Goal: Ask a question: Seek information or help from site administrators or community

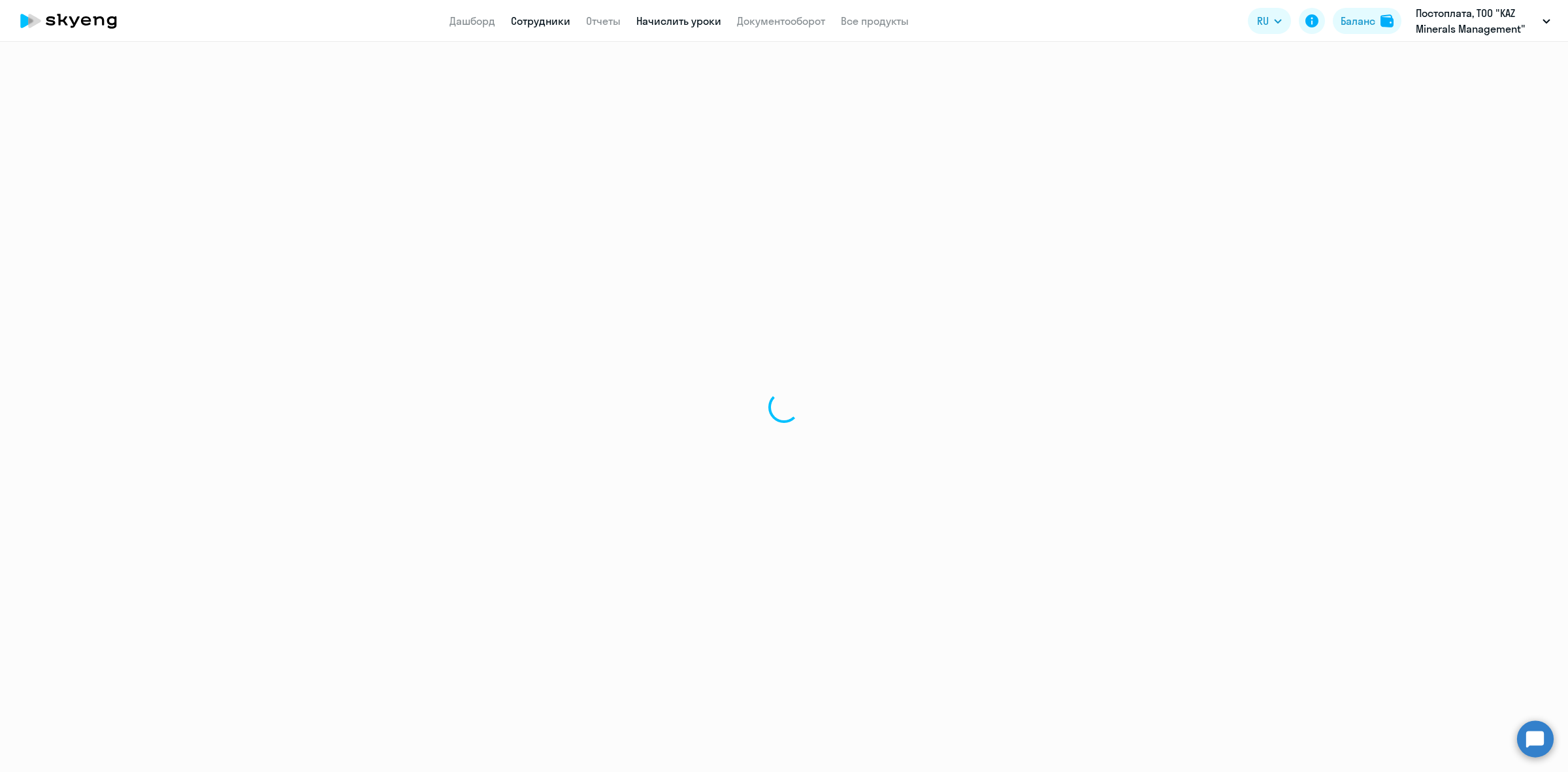
select select "30"
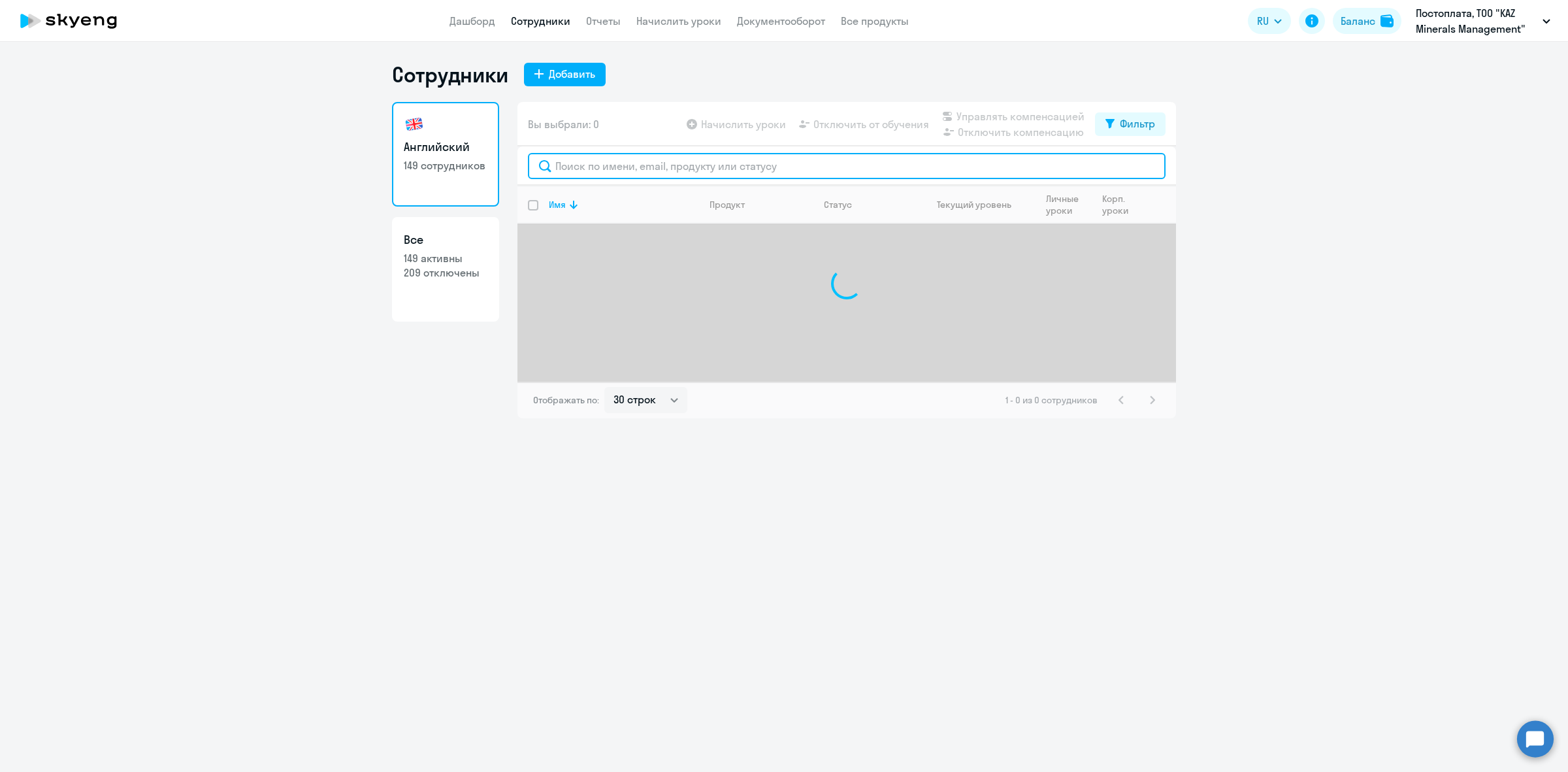
click at [714, 160] on input "text" at bounding box center [846, 166] width 638 height 26
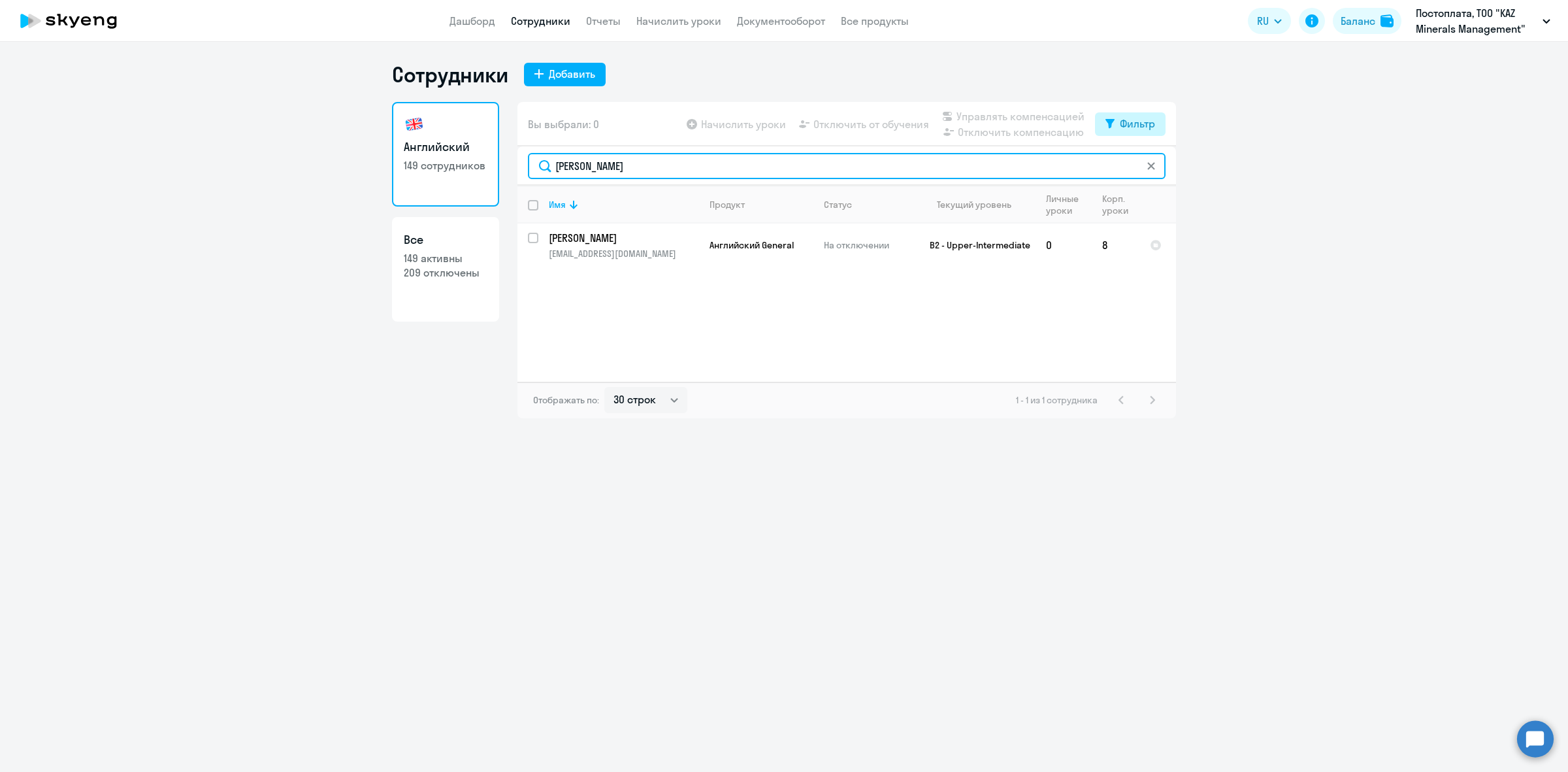
type input "[PERSON_NAME]"
click at [1138, 123] on div "Фильтр" at bounding box center [1137, 124] width 36 height 16
click at [1141, 164] on span at bounding box center [1144, 166] width 23 height 13
click at [1133, 165] on input "checkbox" at bounding box center [1132, 165] width 1 height 1
checkbox input "true"
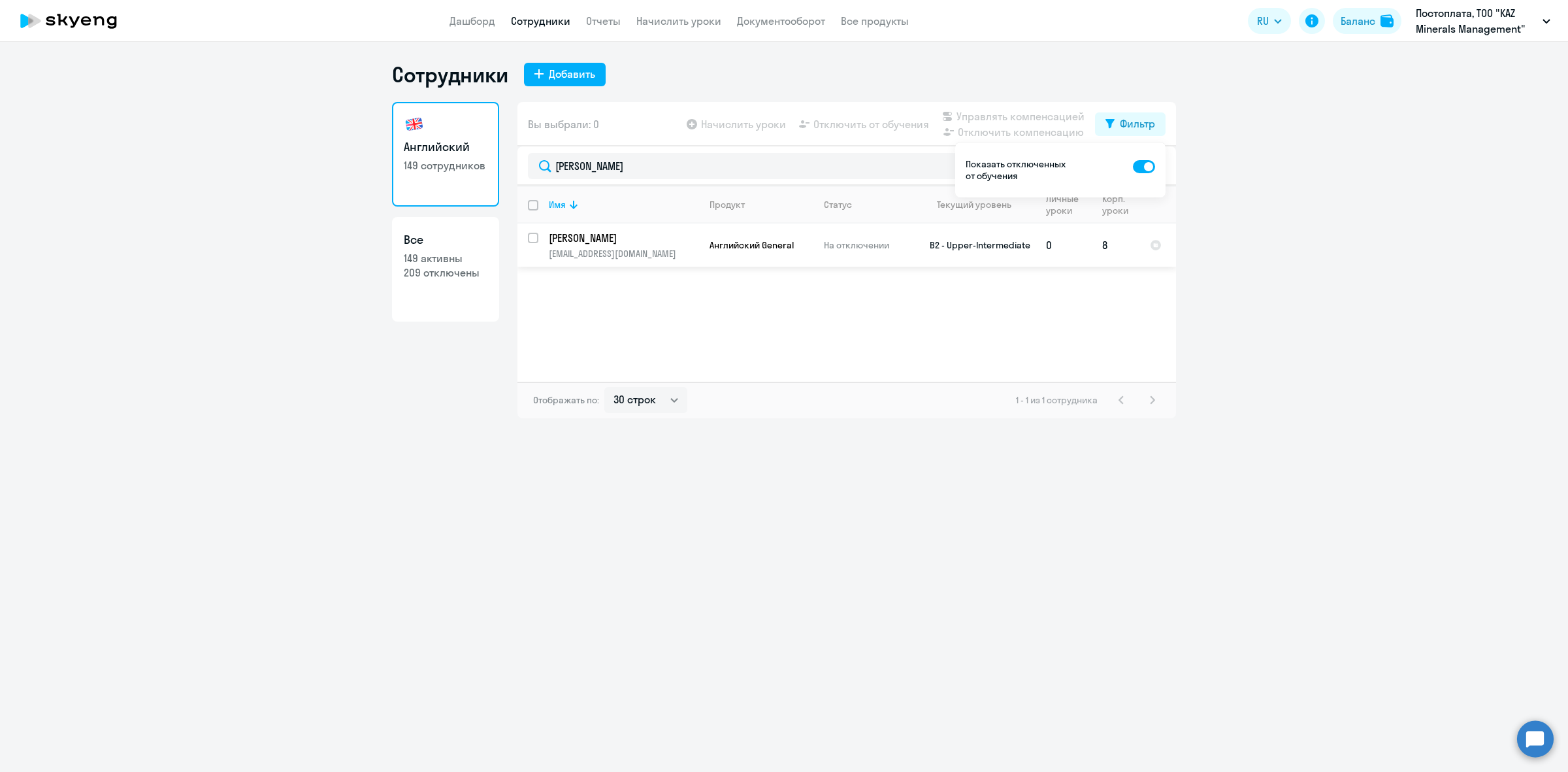
click at [534, 239] on input "select row 13573483" at bounding box center [541, 246] width 26 height 26
checkbox input "true"
click at [1524, 735] on circle at bounding box center [1535, 739] width 36 height 36
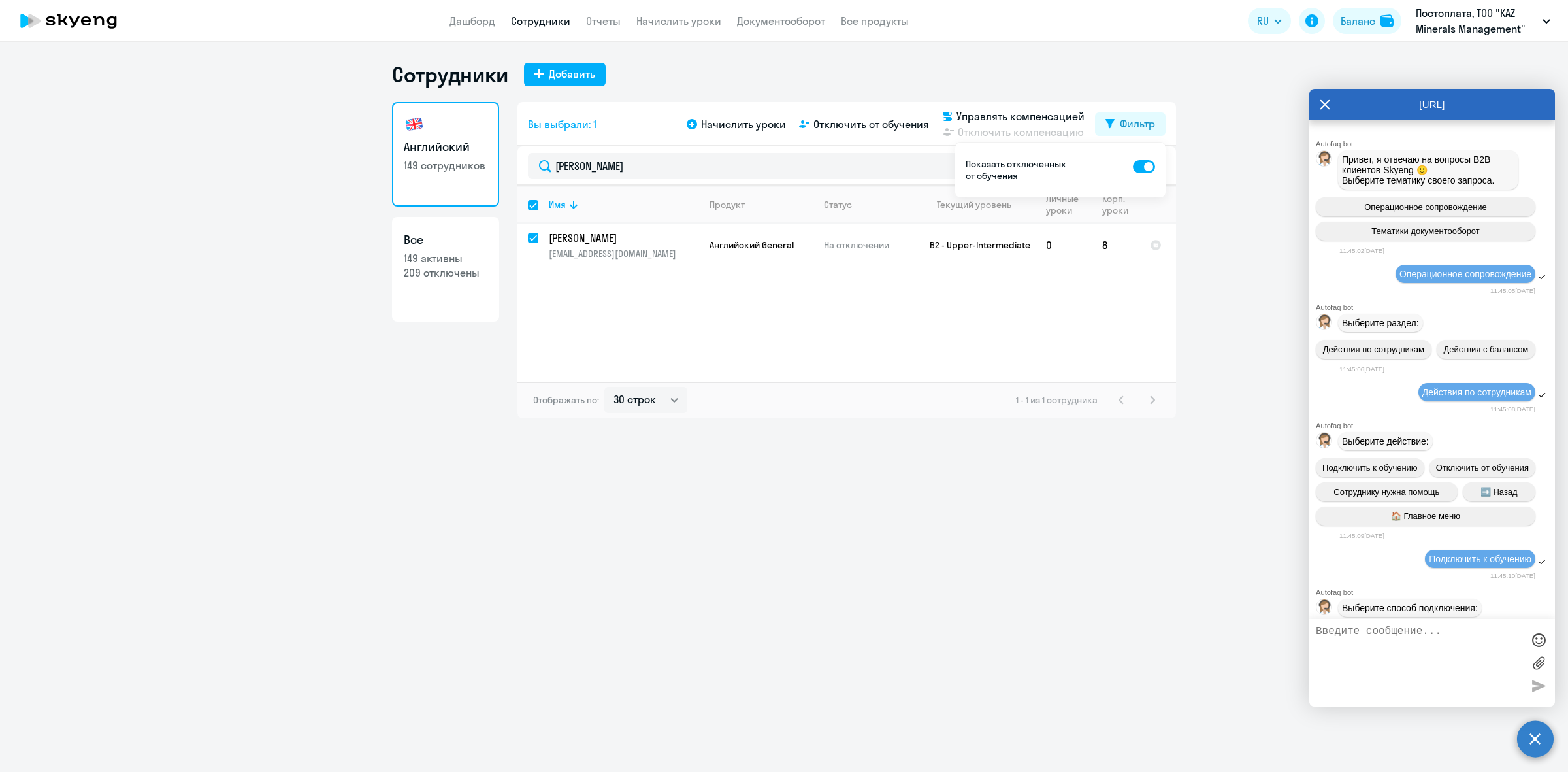
scroll to position [3233, 0]
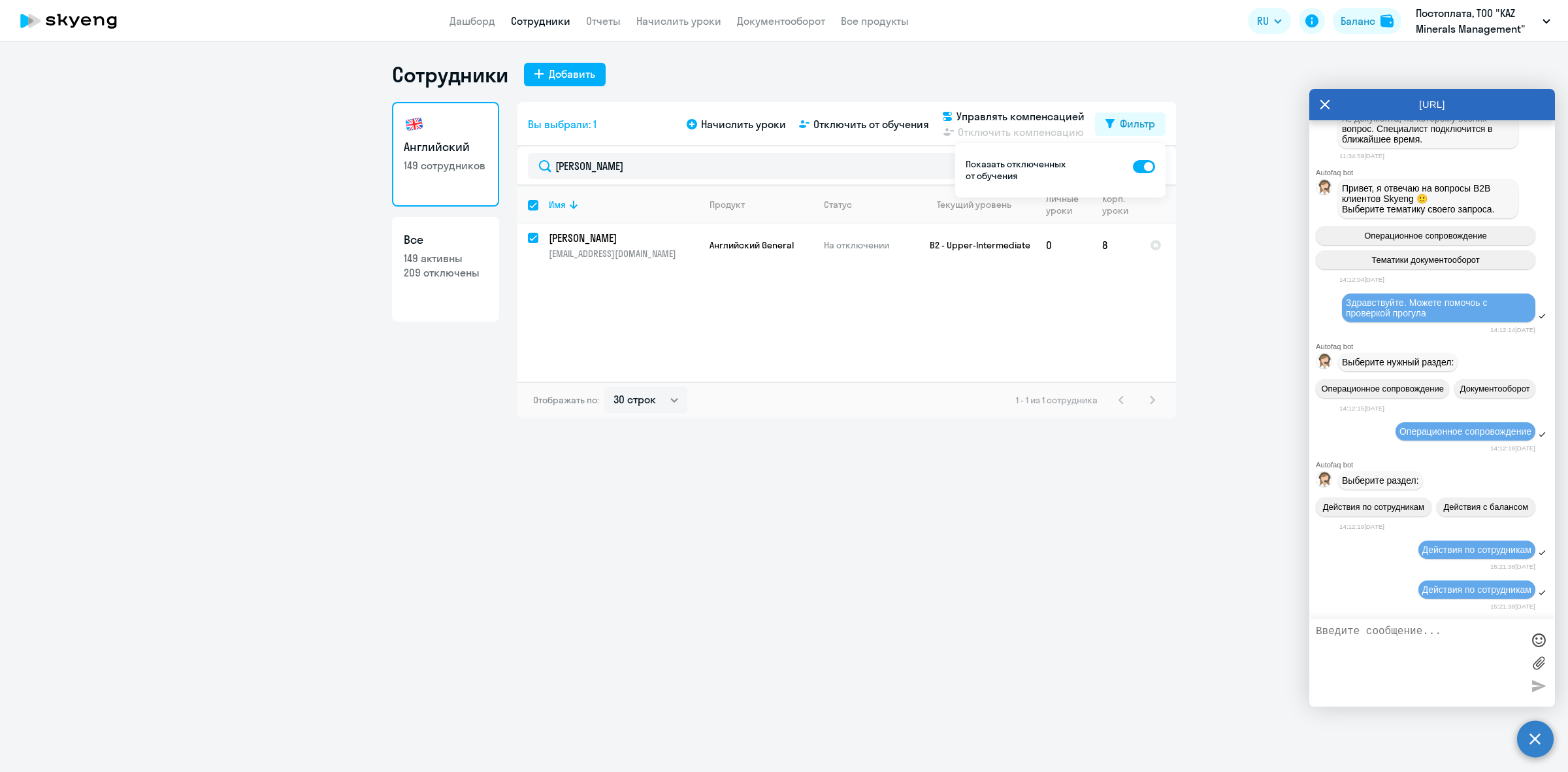
click at [1454, 654] on textarea at bounding box center [1419, 662] width 206 height 74
click at [1323, 107] on icon at bounding box center [1325, 105] width 9 height 9
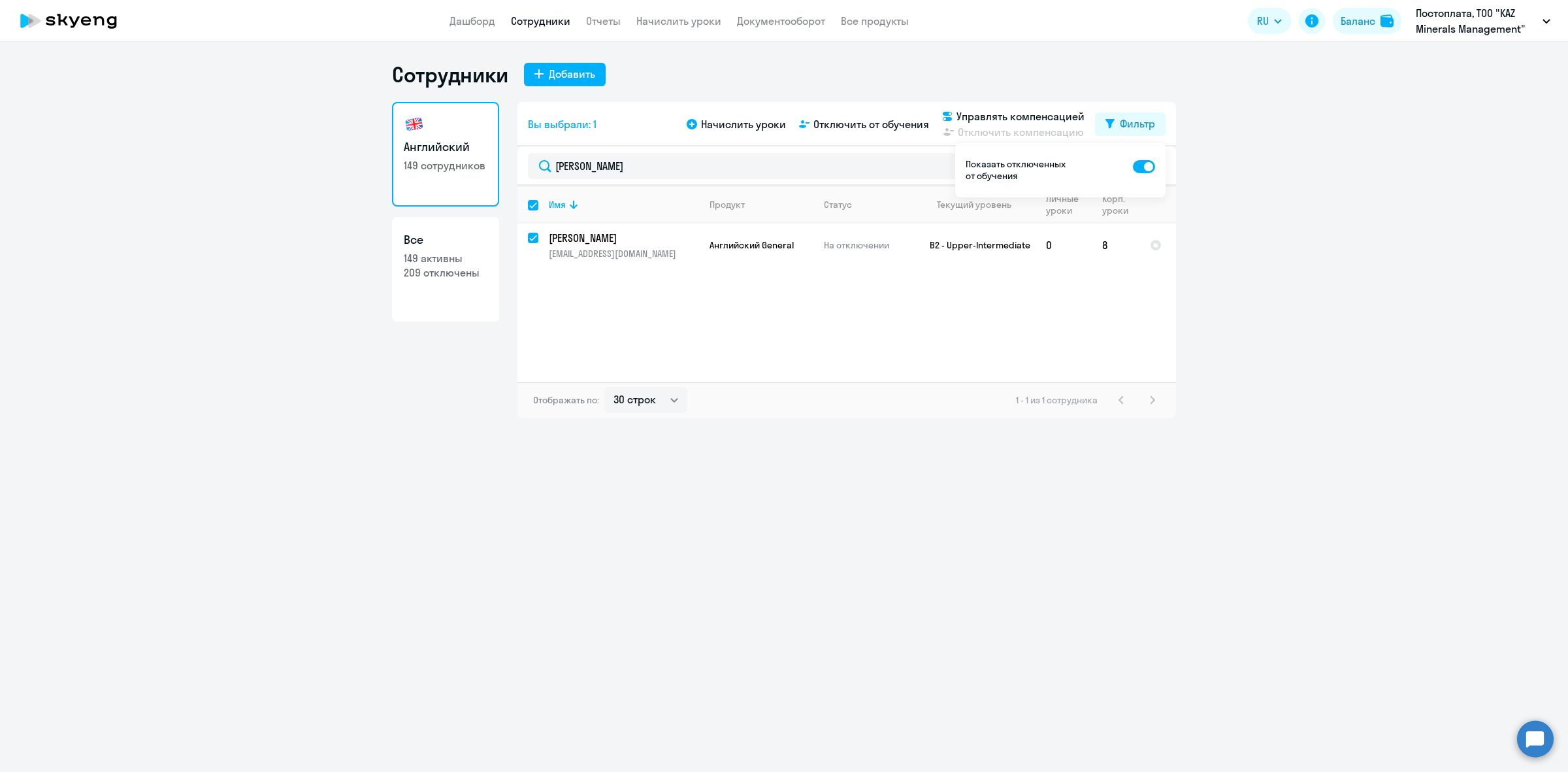
click at [1290, 20] on button "RU" at bounding box center [1269, 21] width 43 height 26
click at [1356, 53] on div "Сотрудники Добавить Английский 149 сотрудников Все 149 активны 209 отключены Вы…" at bounding box center [784, 407] width 1568 height 730
click at [1324, 291] on ng-component "Сотрудники Добавить Английский 149 сотрудников Все 149 активны 209 отключены Вы…" at bounding box center [784, 240] width 1568 height 357
click at [642, 165] on input "[PERSON_NAME]" at bounding box center [846, 166] width 638 height 26
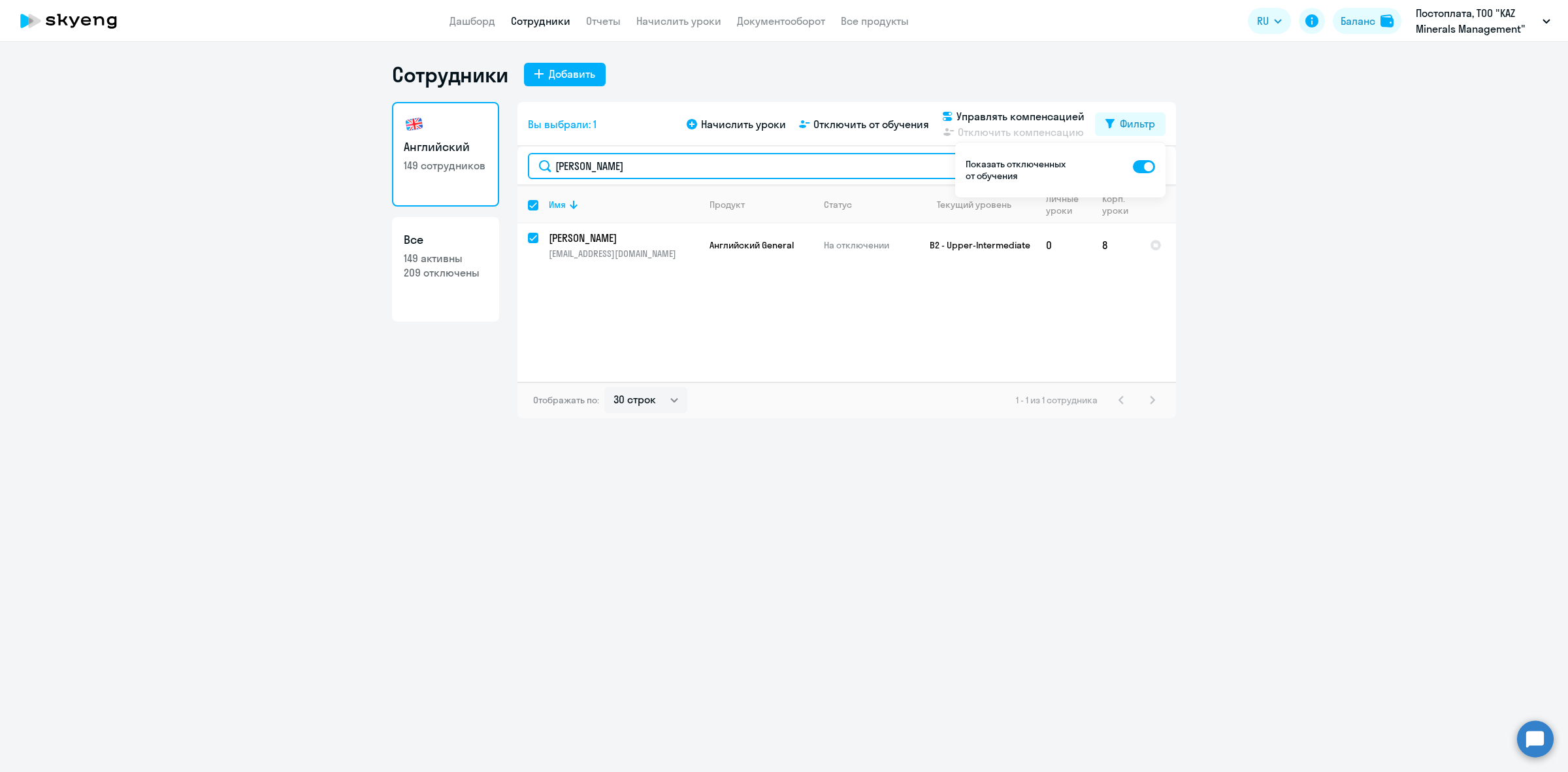
drag, startPoint x: 655, startPoint y: 164, endPoint x: 302, endPoint y: 140, distance: 353.8
click at [302, 140] on ng-component "Сотрудники Добавить Английский 149 сотрудников Все 149 активны 209 отключены Вы…" at bounding box center [784, 240] width 1568 height 357
type input "са"
checkbox input "false"
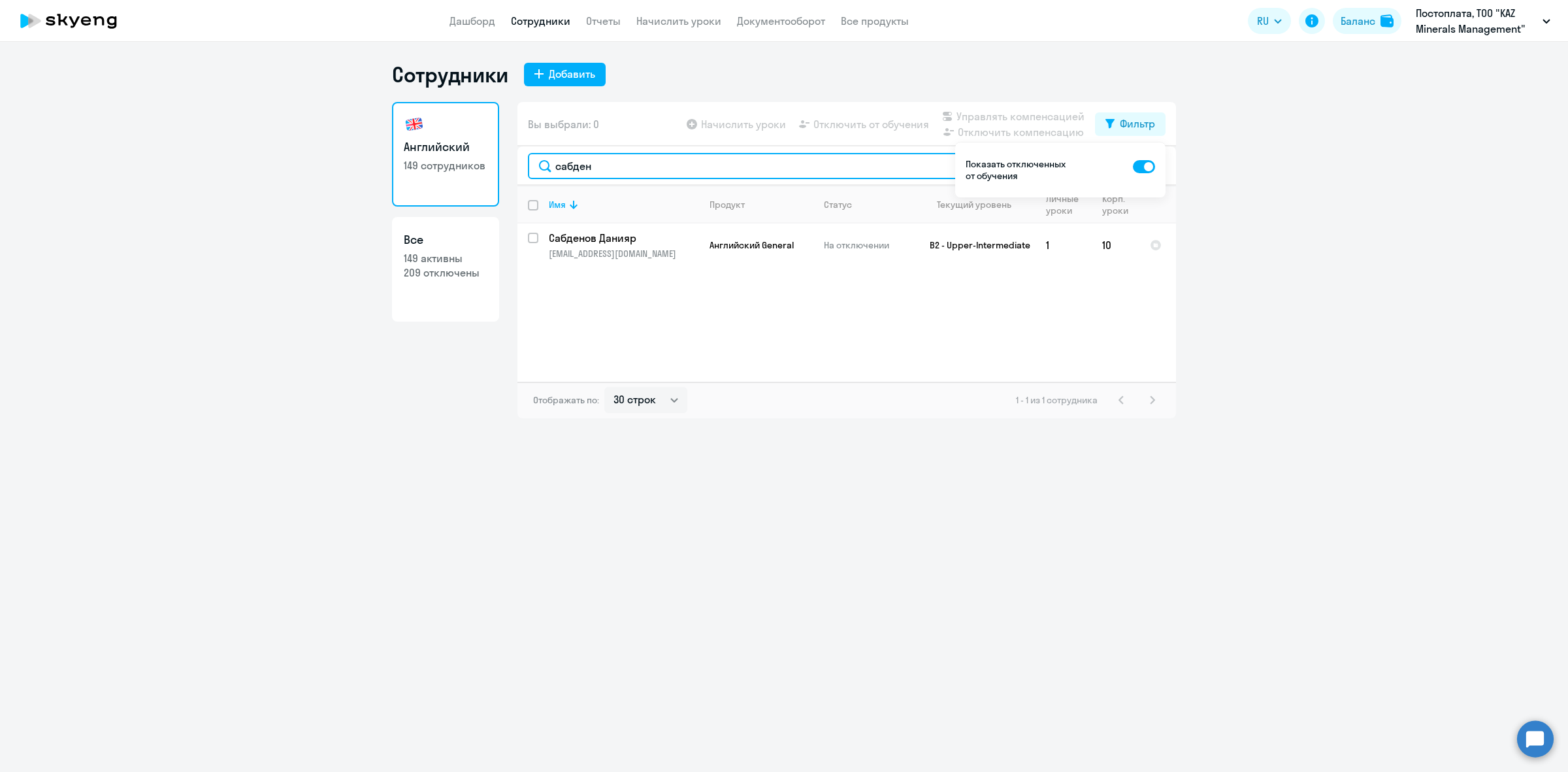
type input "сабден"
click at [1516, 747] on div "Сотрудники Добавить Английский 149 сотрудников Все 149 активны 209 отключены Вы…" at bounding box center [784, 407] width 1568 height 730
click at [1532, 741] on circle at bounding box center [1535, 739] width 36 height 36
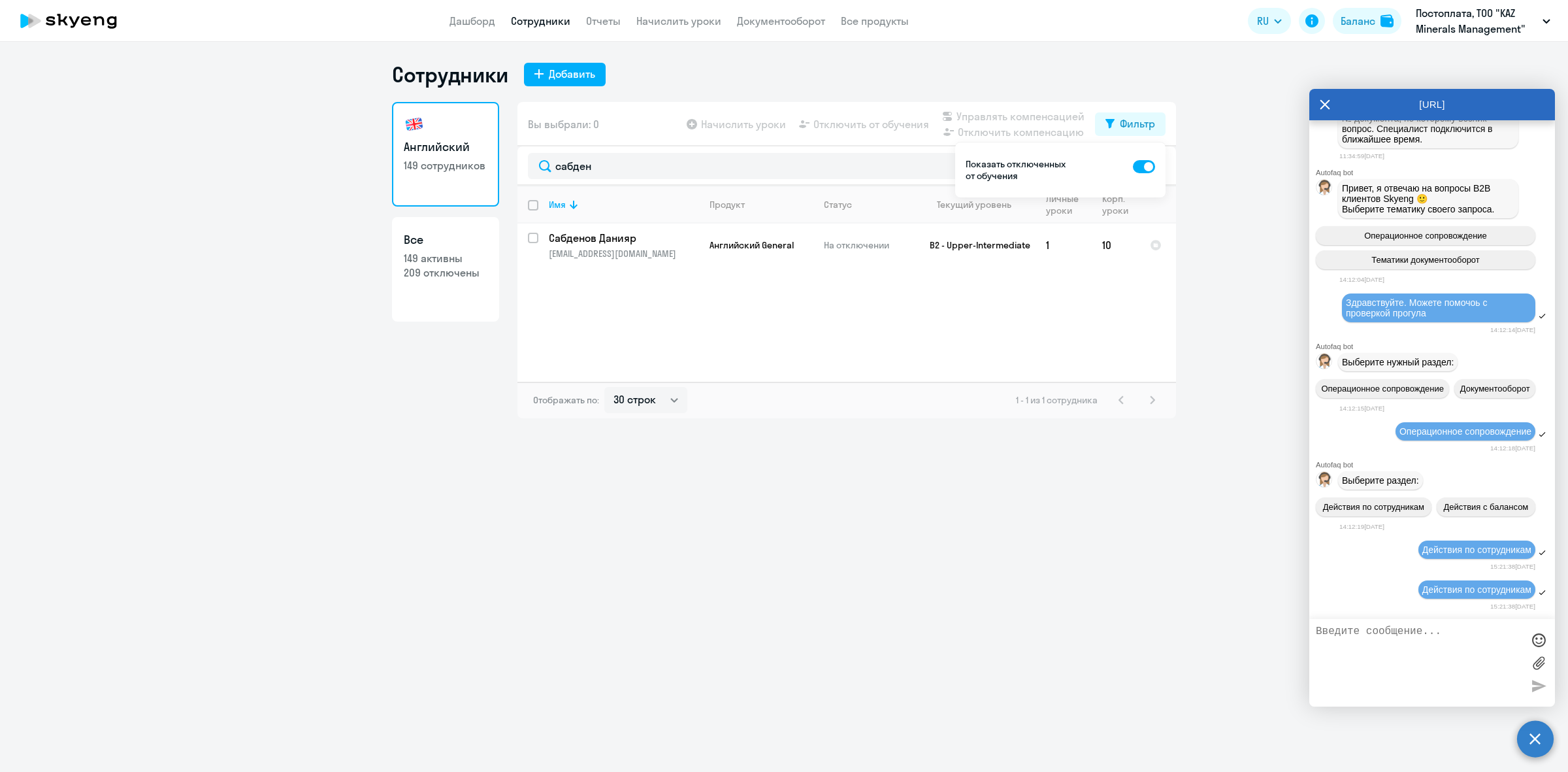
scroll to position [0, 0]
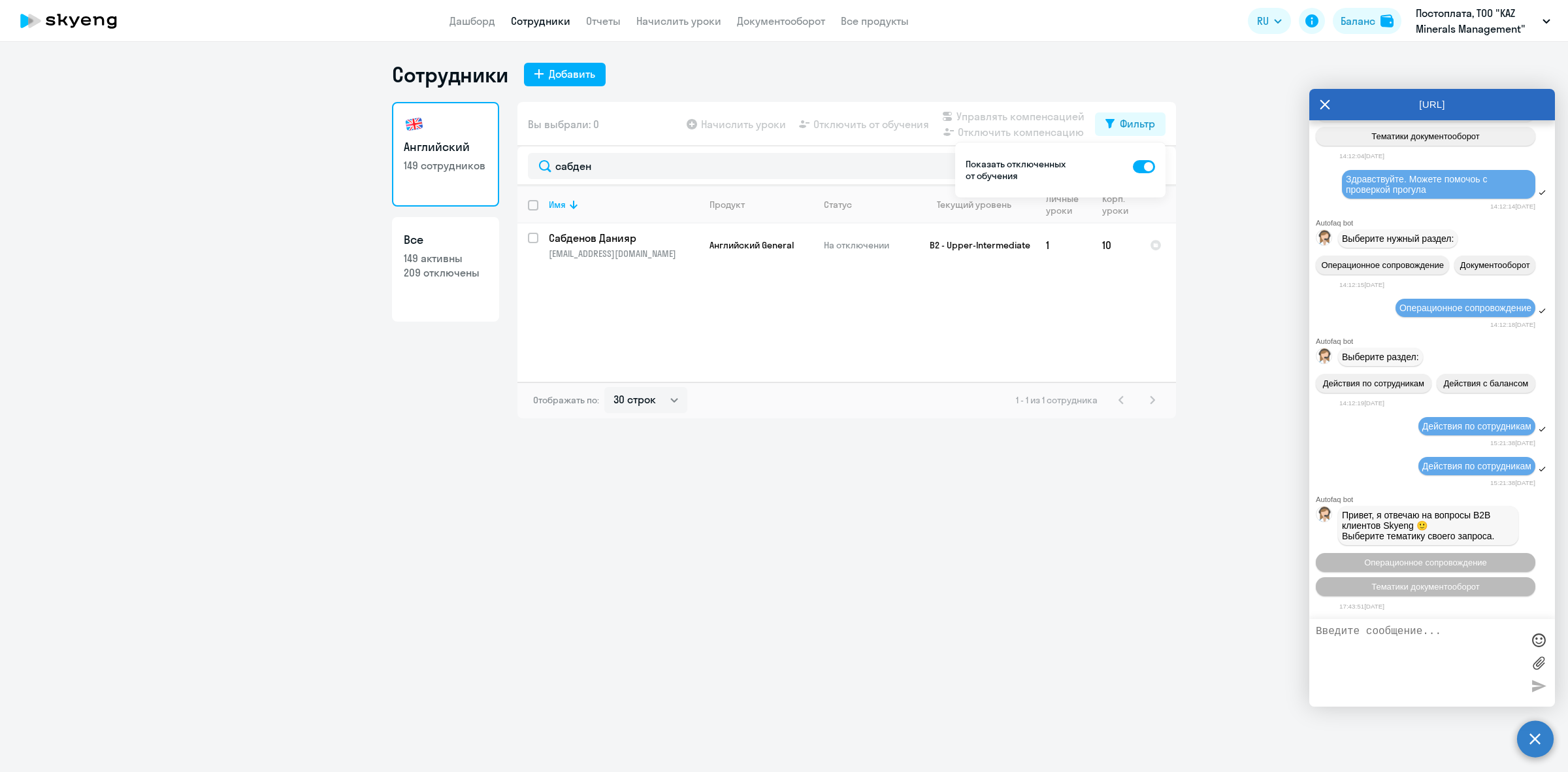
drag, startPoint x: 1322, startPoint y: 102, endPoint x: 1373, endPoint y: 258, distance: 164.1
click at [1373, 258] on div "[URL] Autofaq bot Привет, я отвечаю на вопросы B2B клиентов Skyeng 🙂 Выберите т…" at bounding box center [1432, 398] width 246 height 618
click at [1423, 563] on span "Операционное сопровождение" at bounding box center [1425, 562] width 123 height 9
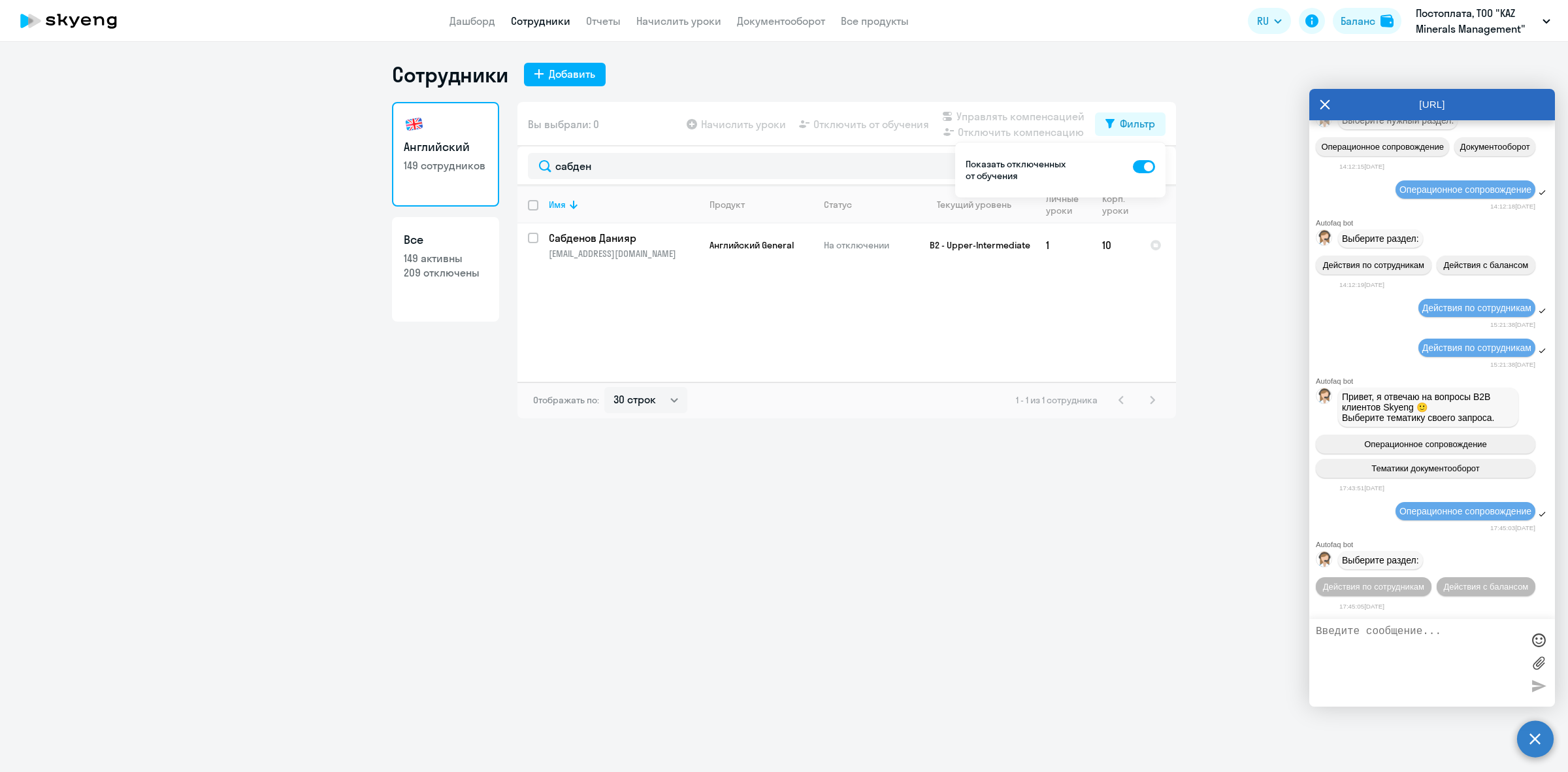
scroll to position [3499, 0]
click at [1431, 577] on button "Действия по сотрудникам" at bounding box center [1373, 587] width 116 height 19
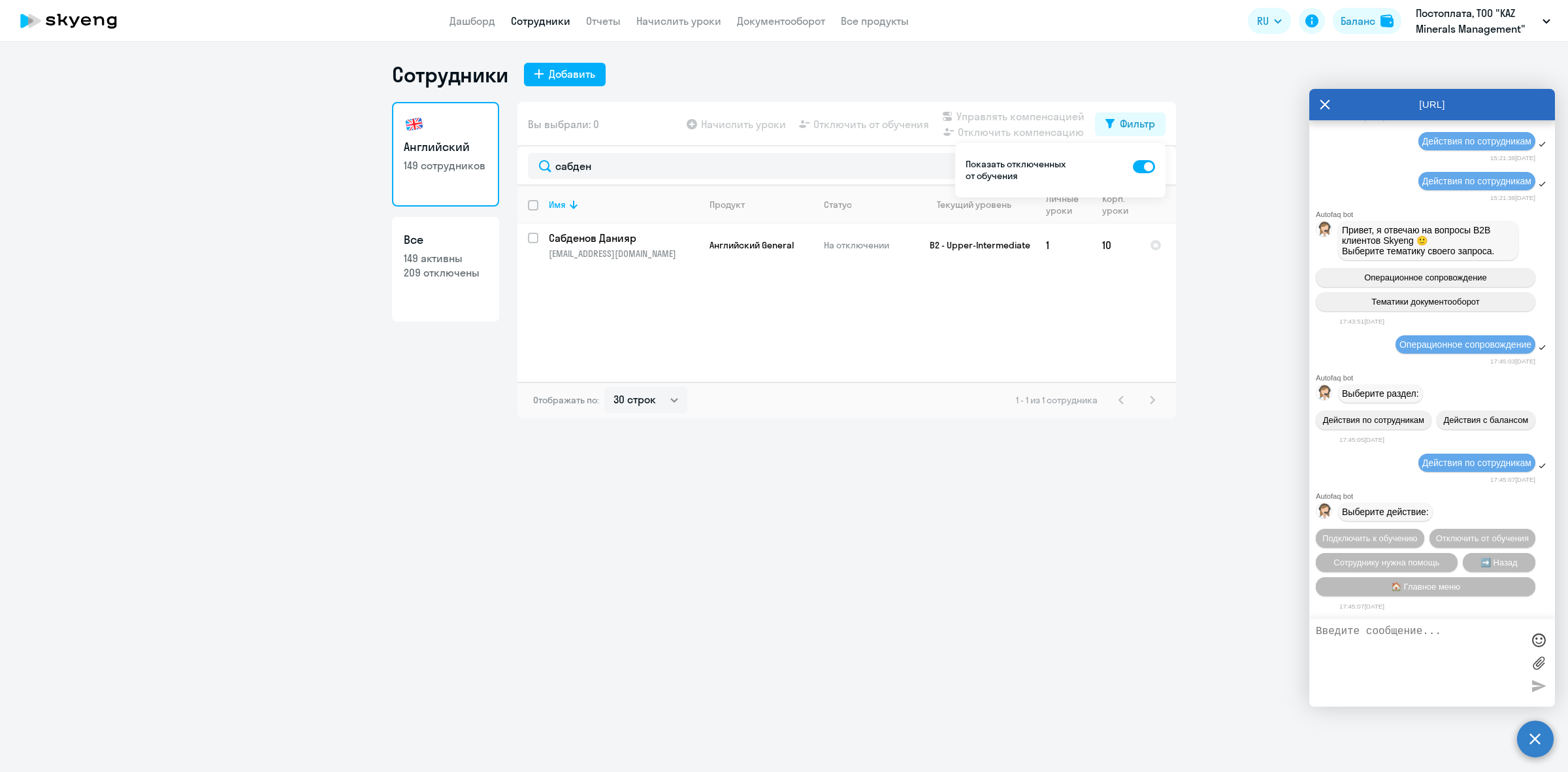
scroll to position [3693, 0]
click at [1418, 534] on span "Подключить к обучению" at bounding box center [1370, 538] width 95 height 9
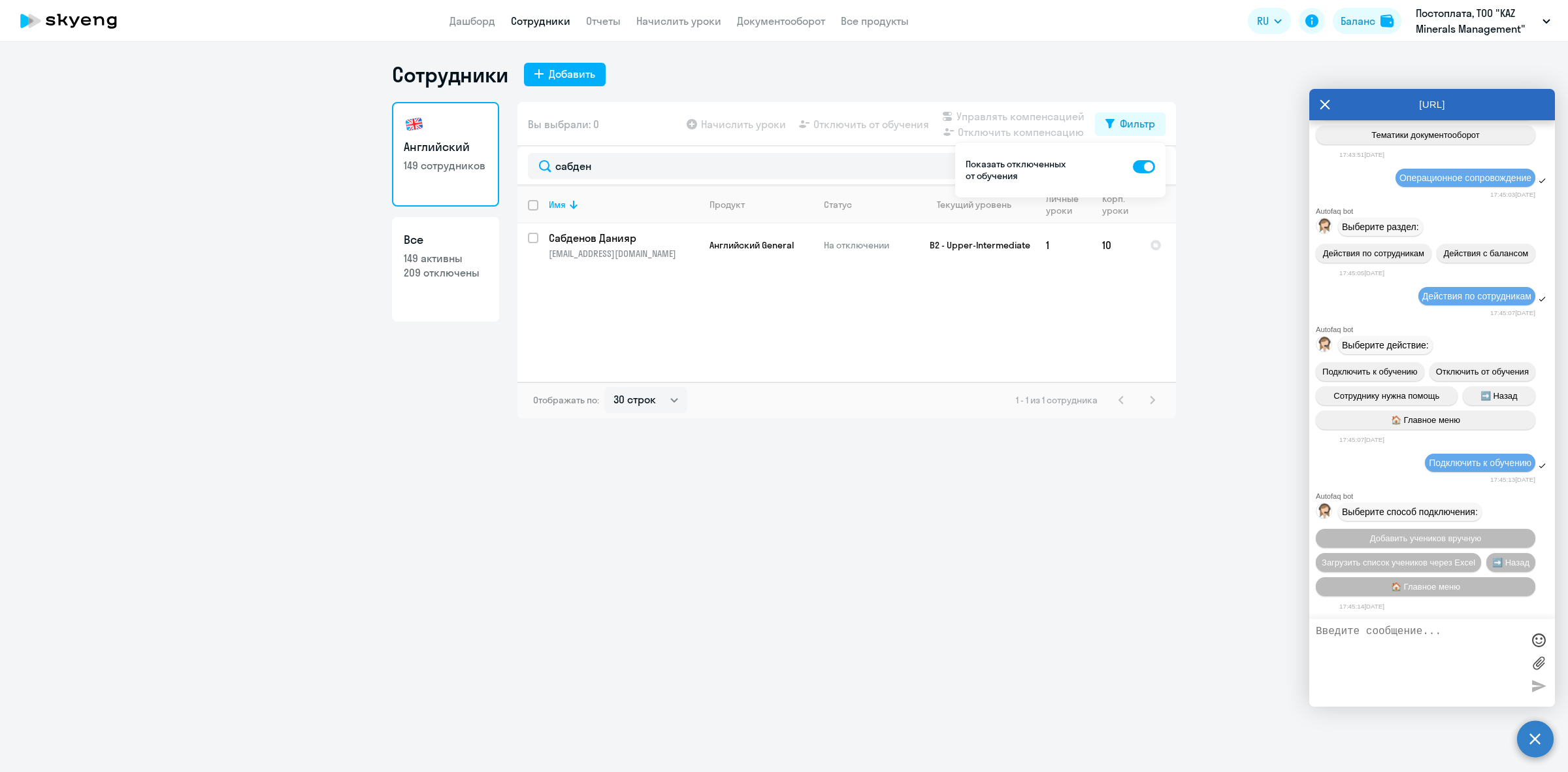
scroll to position [3860, 0]
click at [1447, 589] on span "🏠 Главное меню" at bounding box center [1425, 586] width 69 height 9
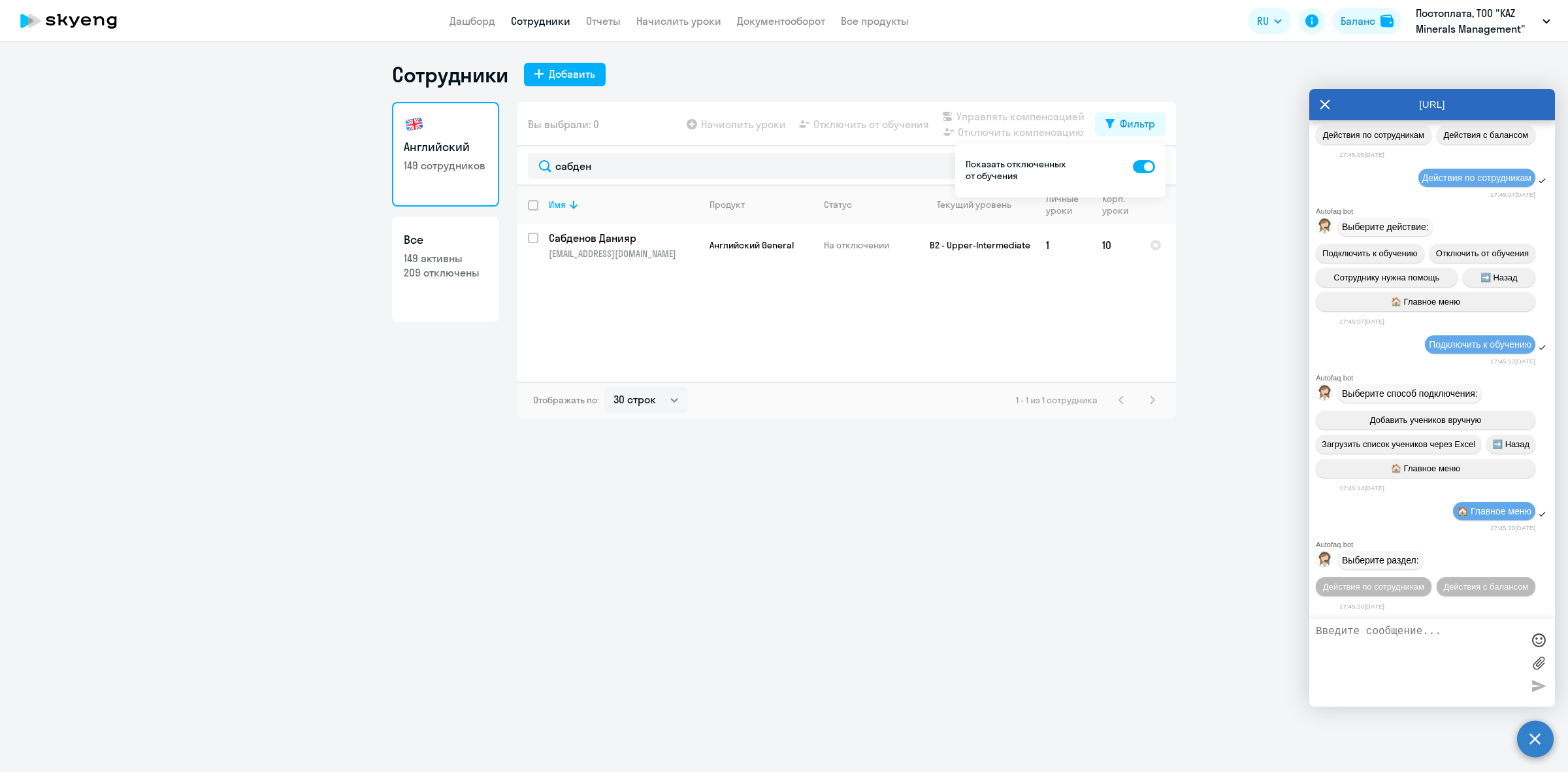
scroll to position [4004, 0]
click at [1366, 577] on button "Действия по сотрудникам" at bounding box center [1373, 587] width 116 height 19
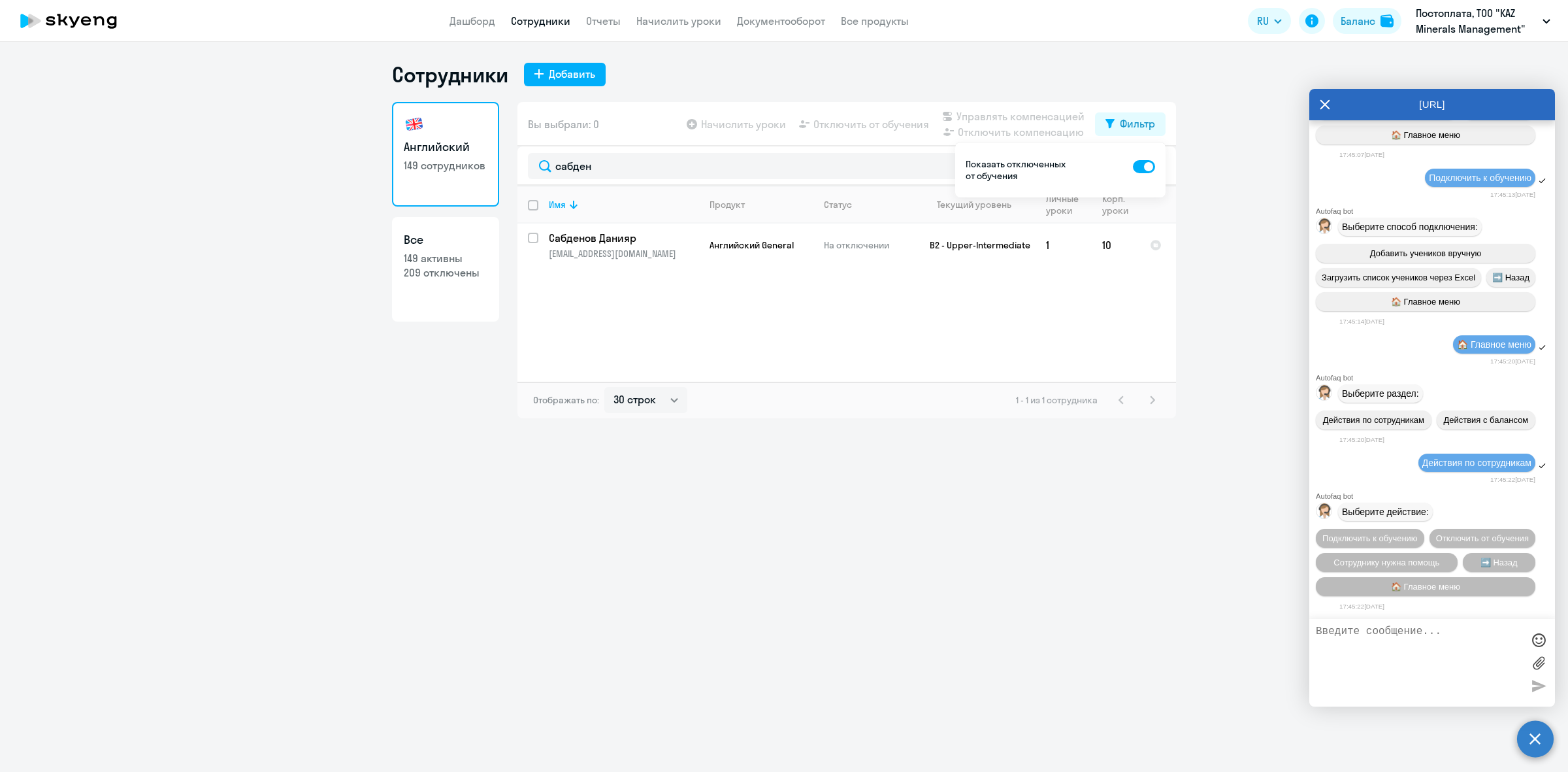
scroll to position [4197, 0]
click at [1361, 558] on span "Сотруднику нужна помощь" at bounding box center [1386, 562] width 106 height 9
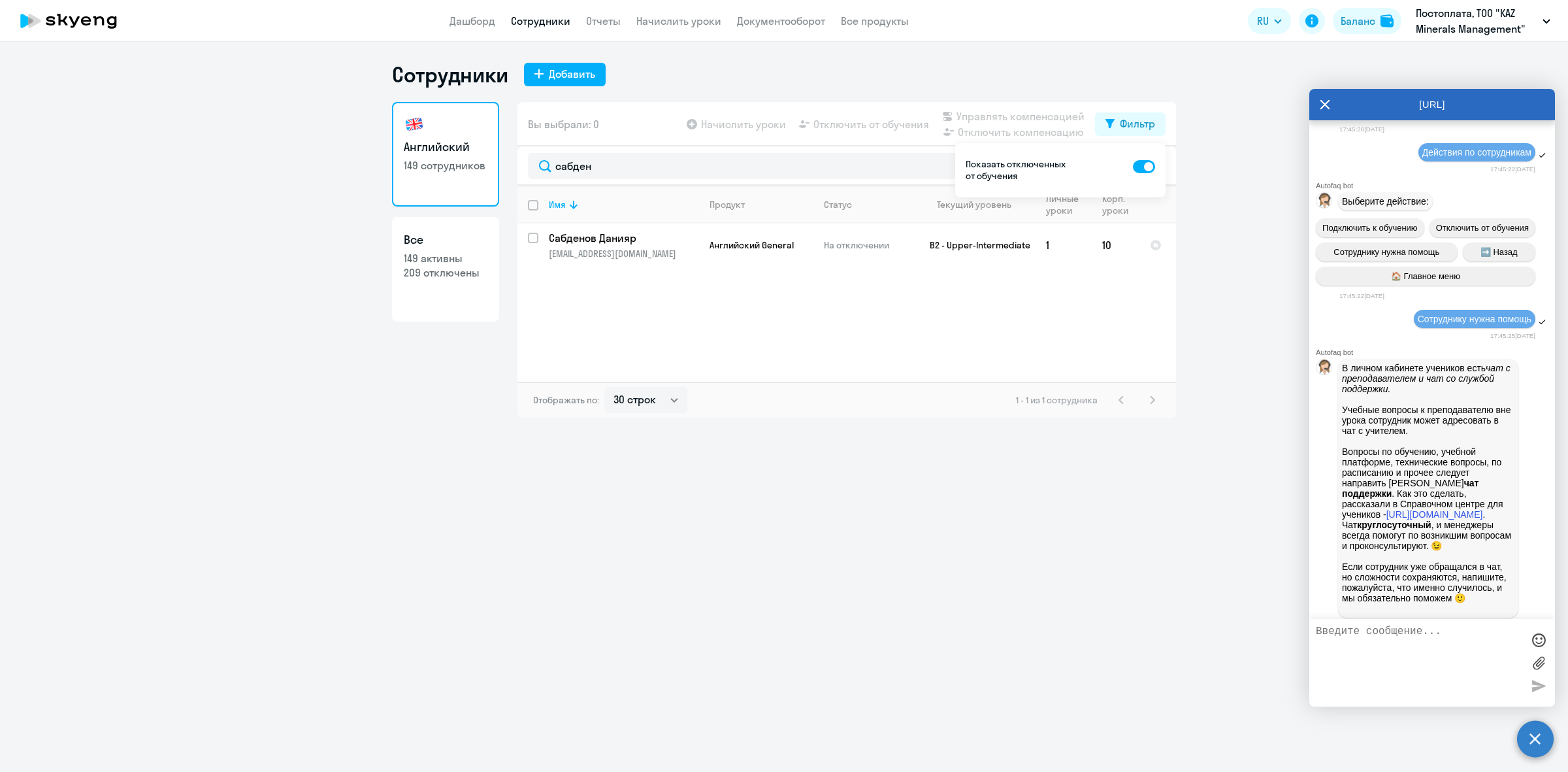
scroll to position [4633, 0]
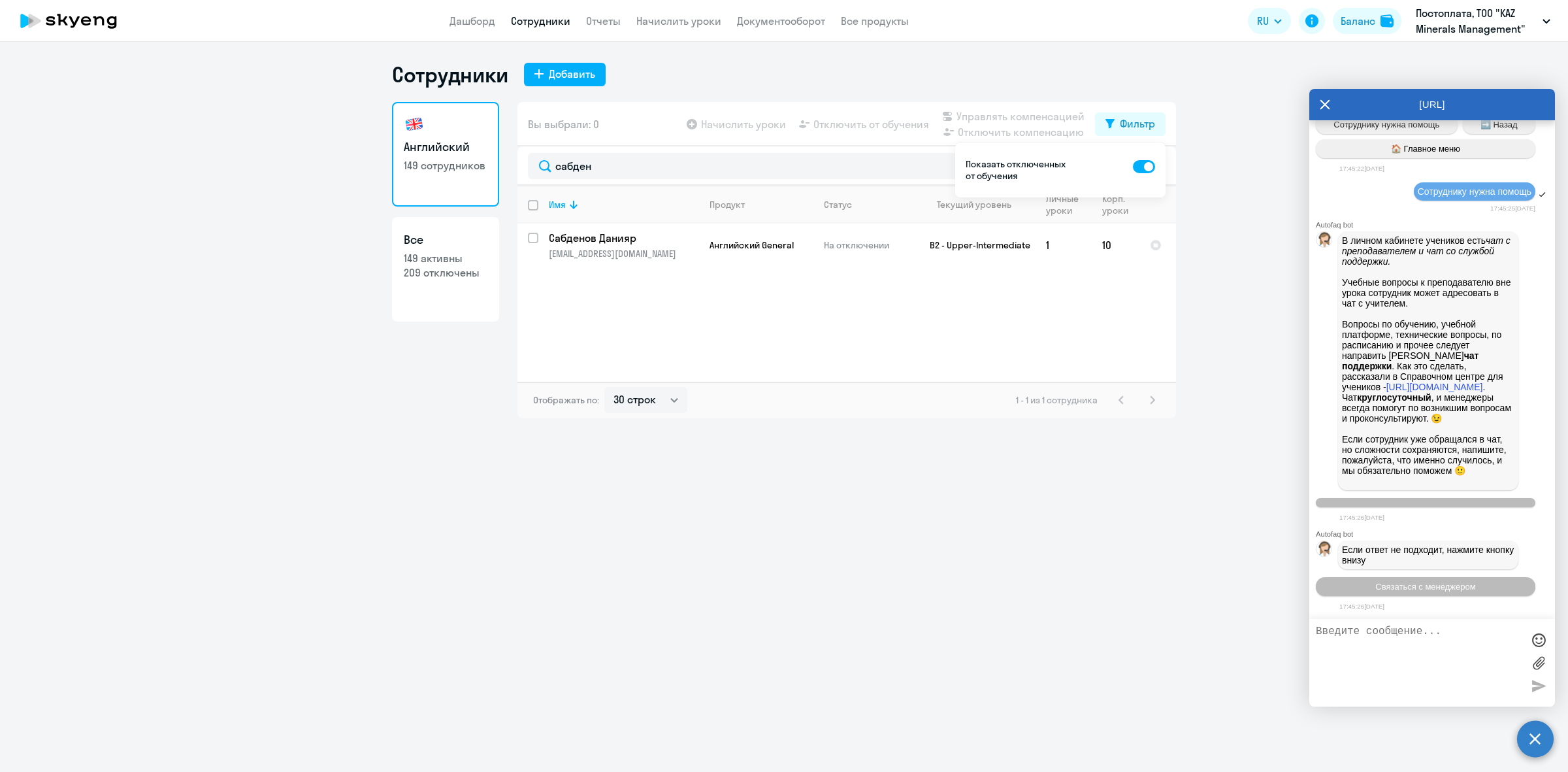
click at [1378, 645] on textarea at bounding box center [1419, 662] width 206 height 74
type textarea "можно отменить отключение? у меня два работника"
click at [1531, 699] on div at bounding box center [1538, 662] width 20 height 74
click at [1538, 680] on div at bounding box center [1538, 685] width 20 height 20
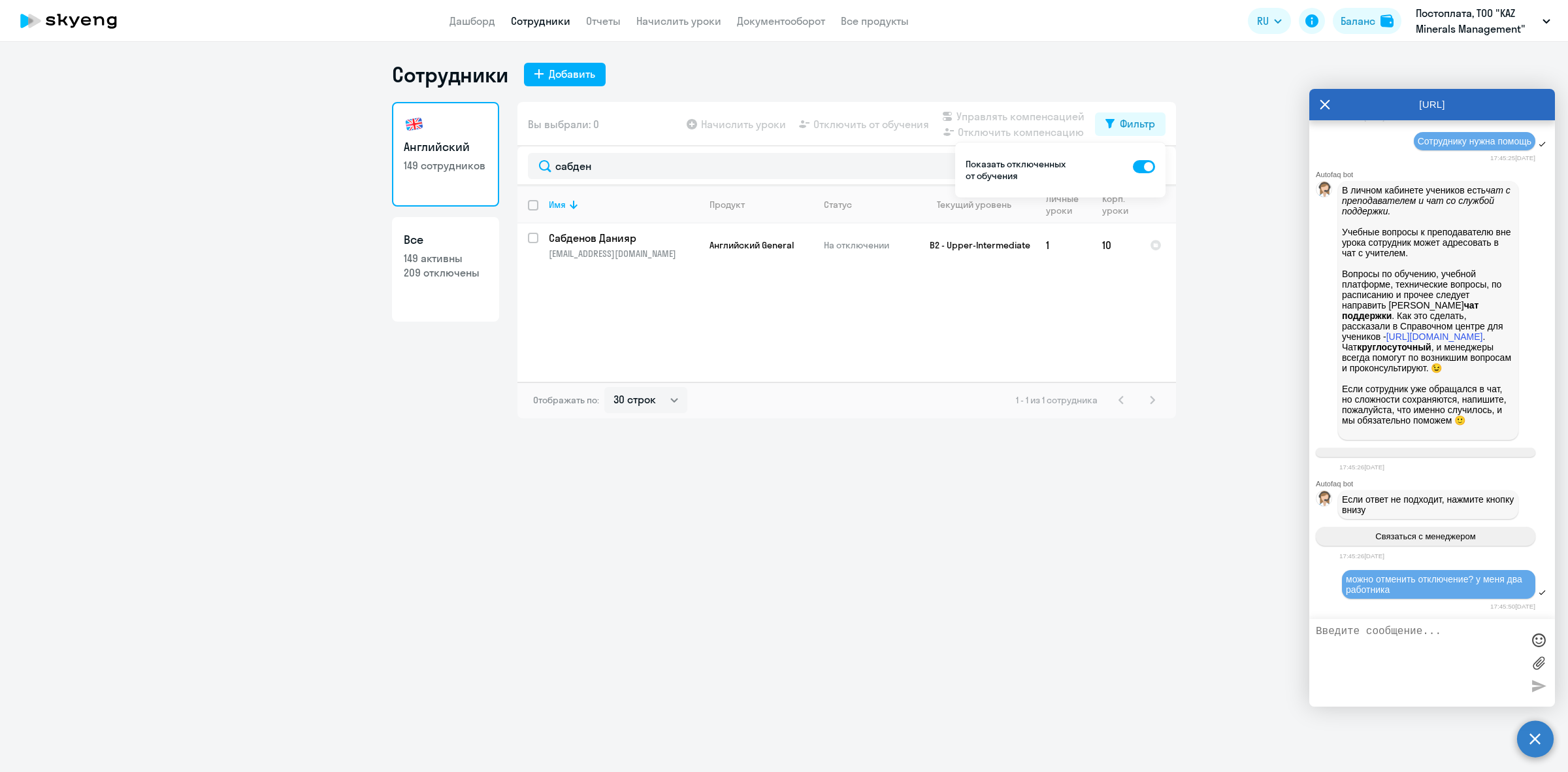
scroll to position [4681, 0]
click at [1429, 635] on textarea at bounding box center [1419, 662] width 206 height 74
type textarea "[PERSON_NAME], [PERSON_NAME]"
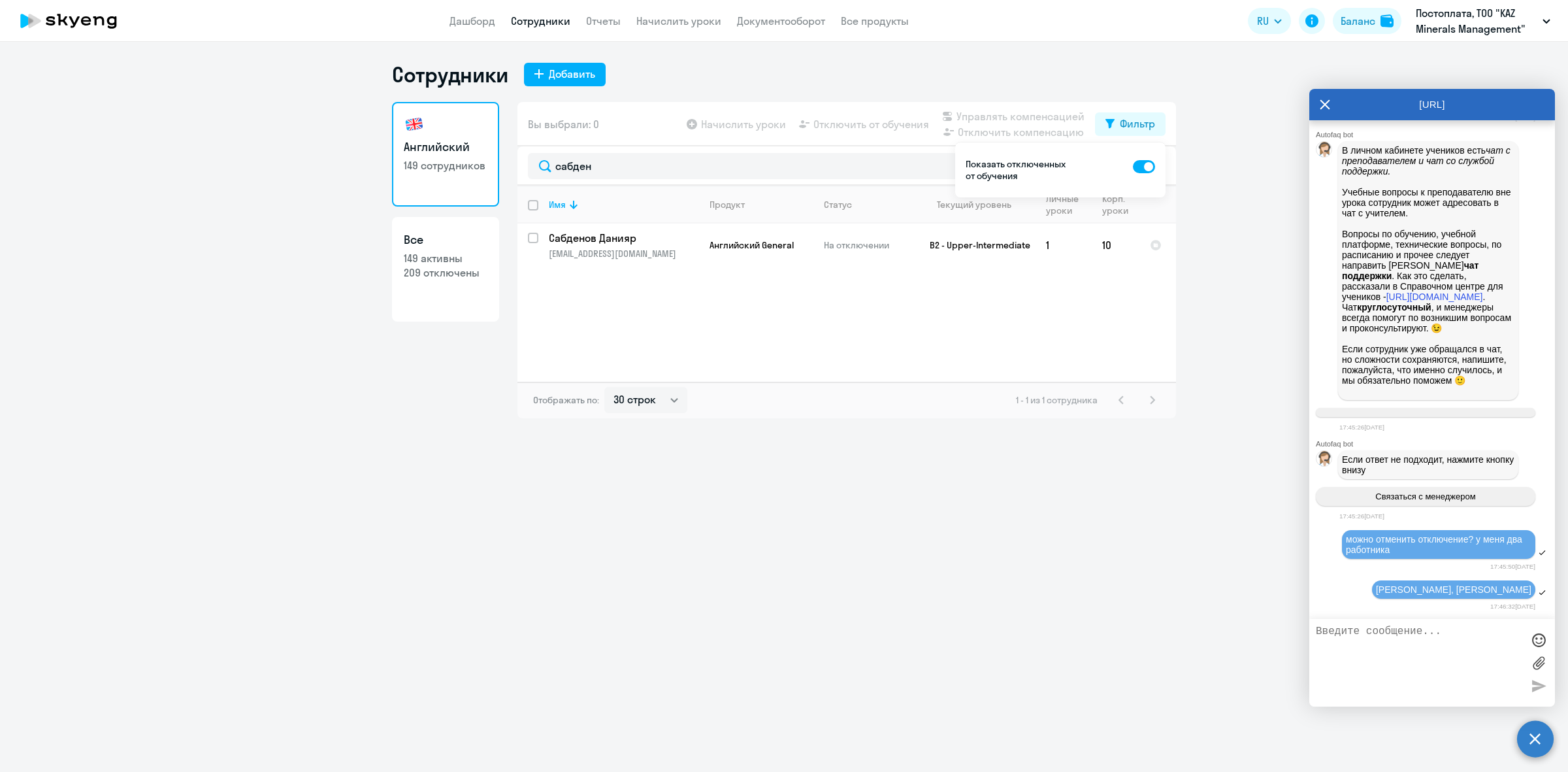
click at [1383, 643] on textarea at bounding box center [1419, 662] width 206 height 74
type textarea "жду ответа"
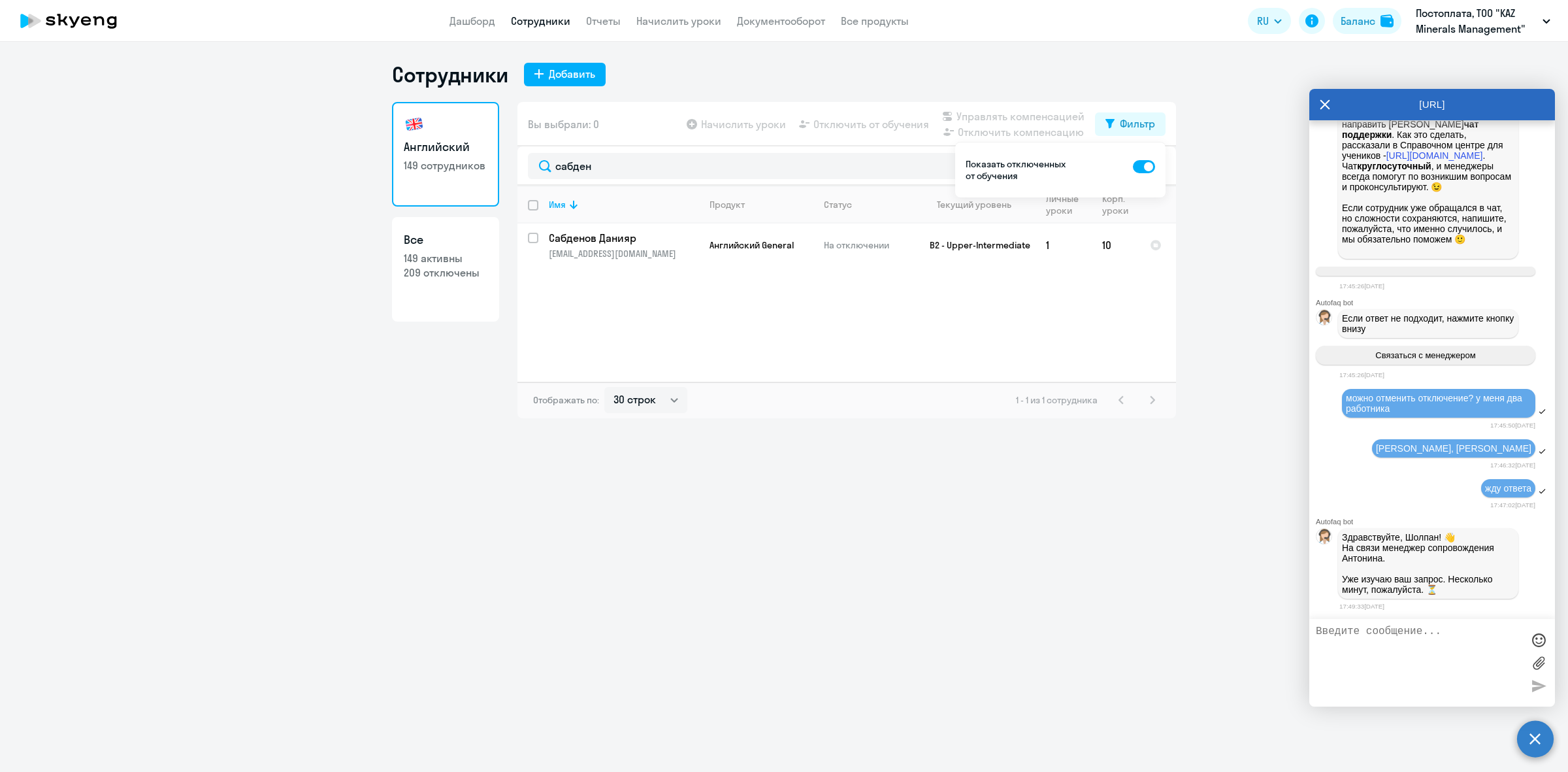
scroll to position [4863, 0]
click at [1408, 651] on textarea at bounding box center [1419, 662] width 206 height 74
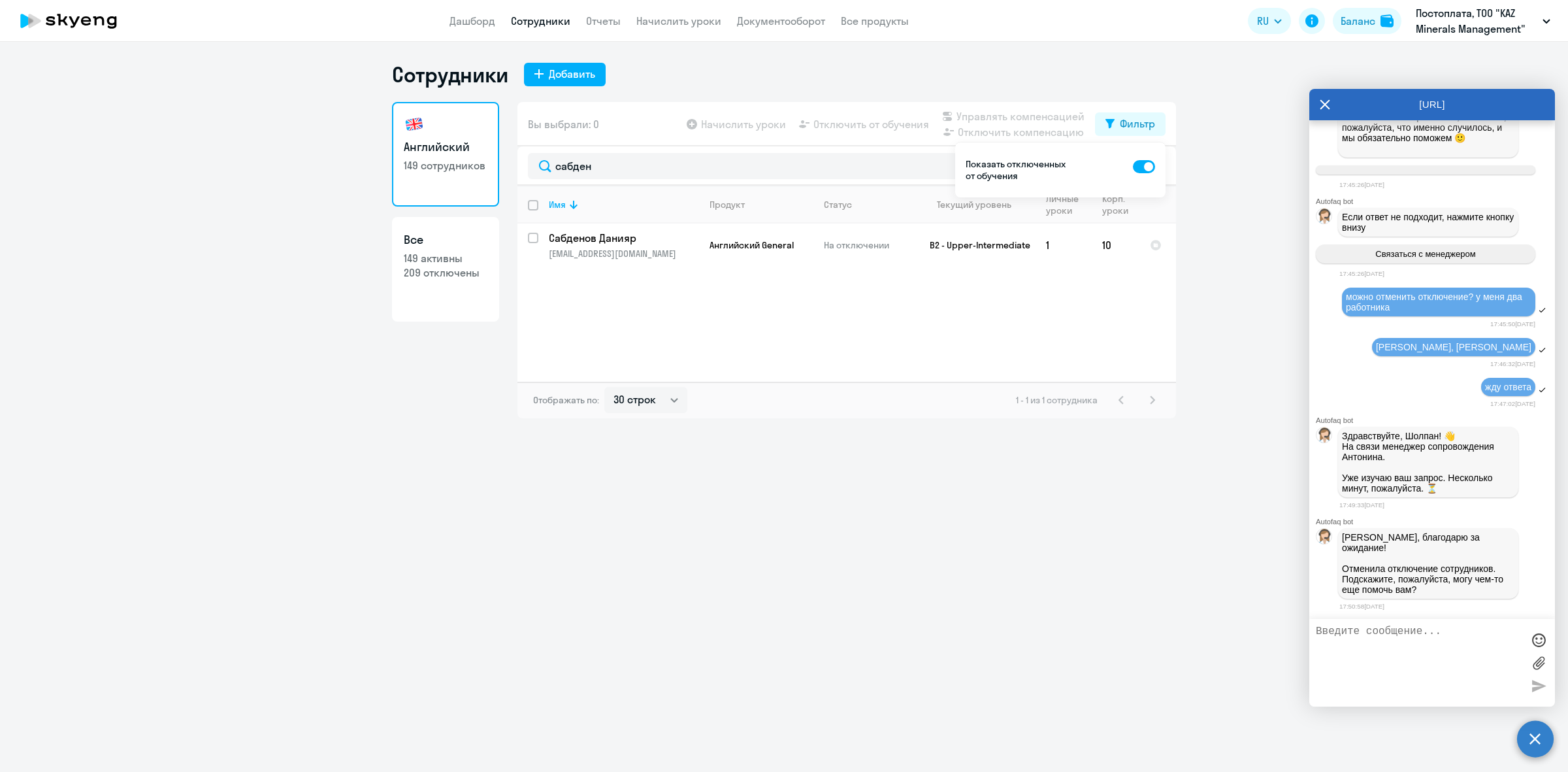
scroll to position [4952, 0]
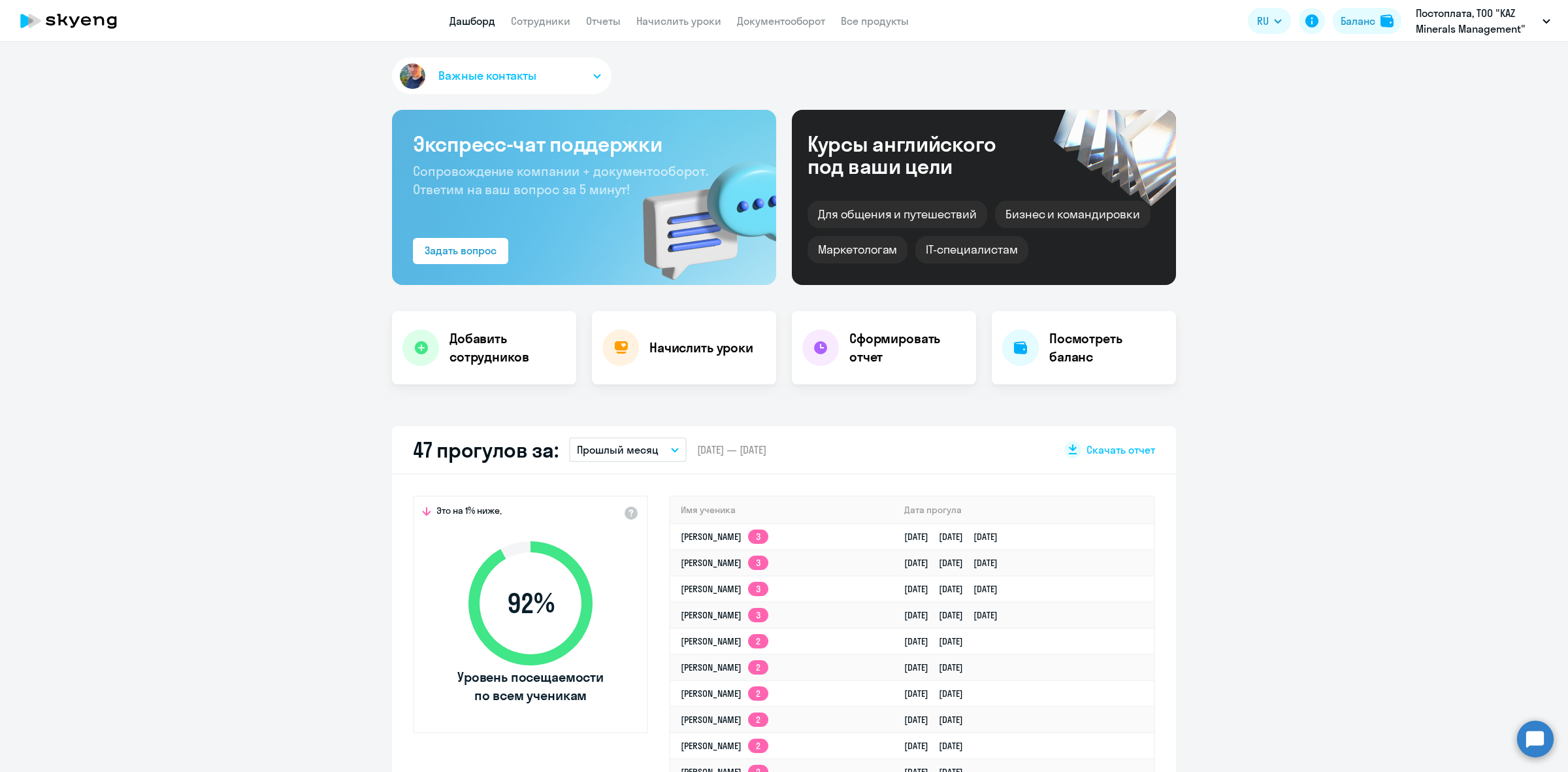
select select "30"
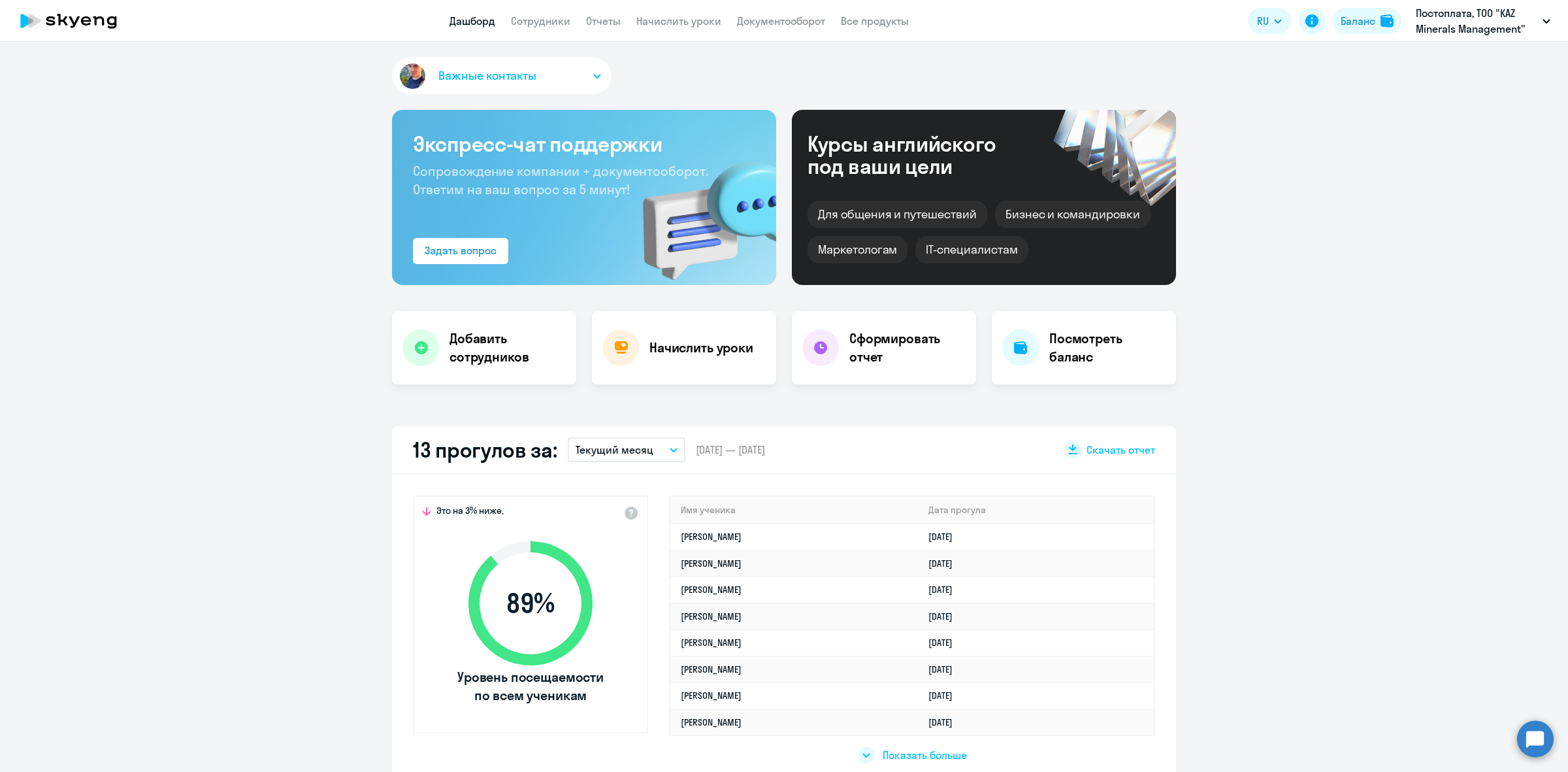
select select "30"
